Goal: Book appointment/travel/reservation

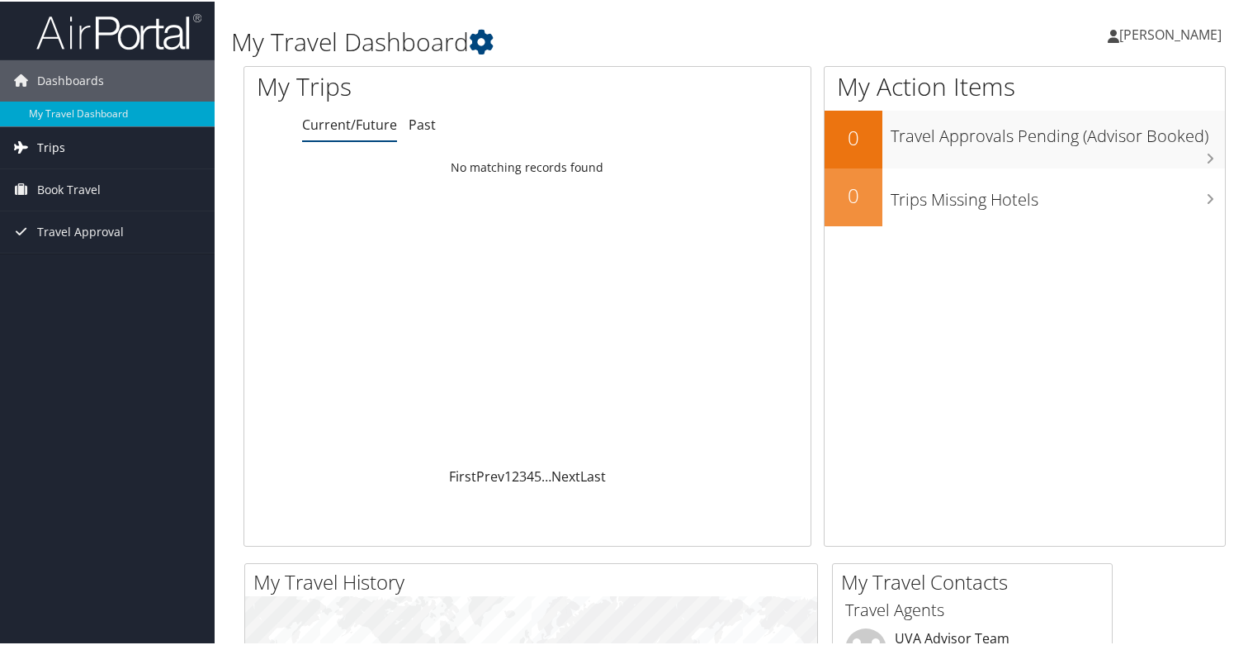
click at [56, 144] on span "Trips" at bounding box center [51, 145] width 28 height 41
click at [54, 267] on span "Book Travel" at bounding box center [69, 262] width 64 height 41
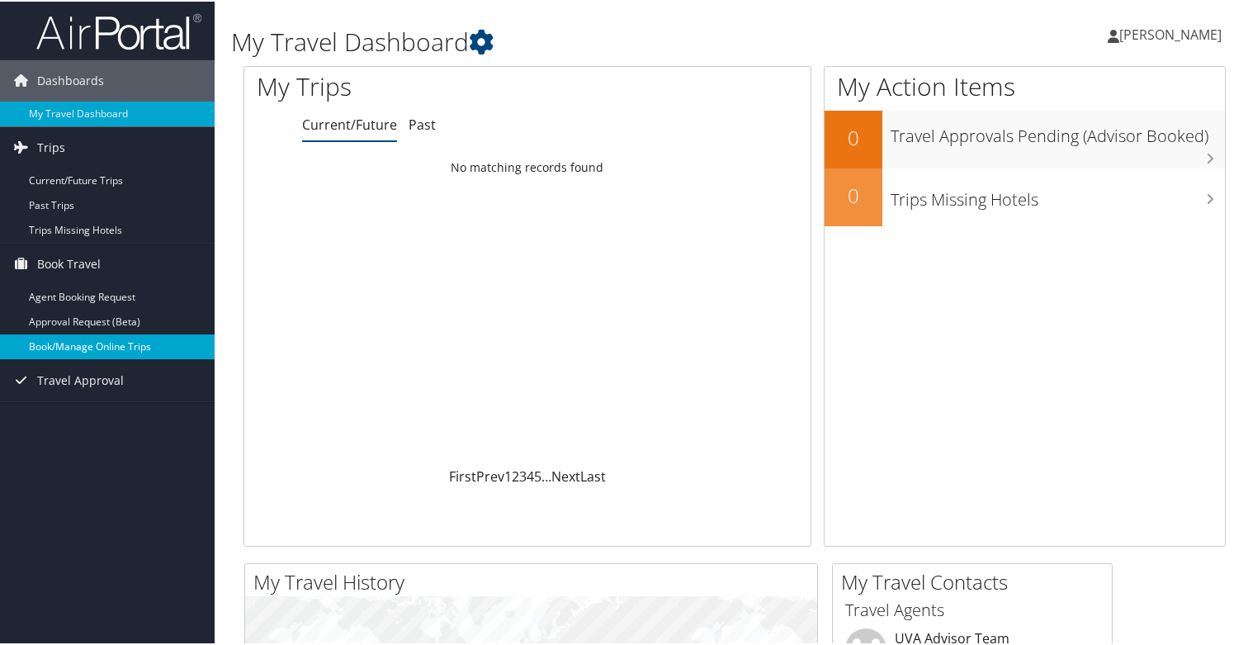
click at [112, 352] on link "Book/Manage Online Trips" at bounding box center [107, 345] width 215 height 25
